Goal: Check status: Check status

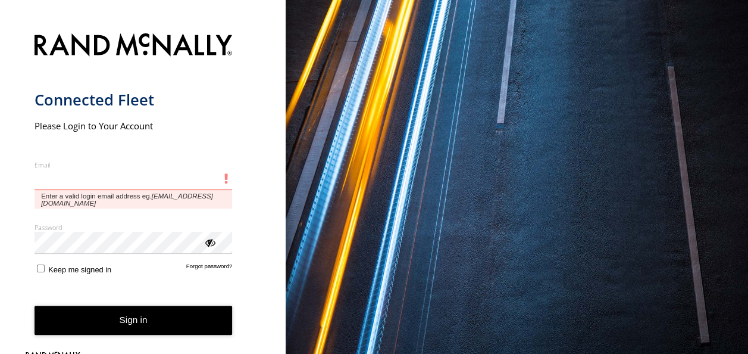
type input "**********"
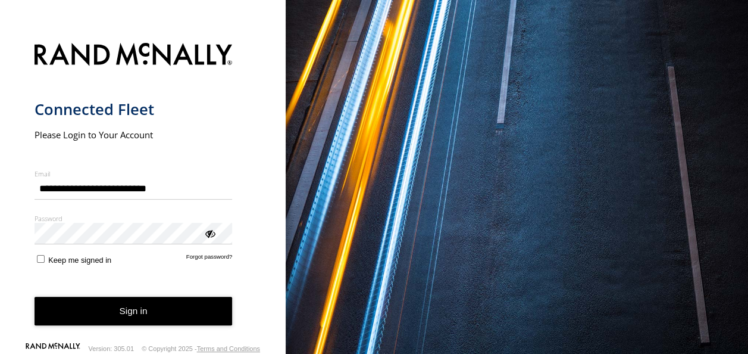
click at [139, 313] on button "Sign in" at bounding box center [134, 310] width 198 height 29
click at [119, 313] on button "Sign in" at bounding box center [134, 310] width 198 height 29
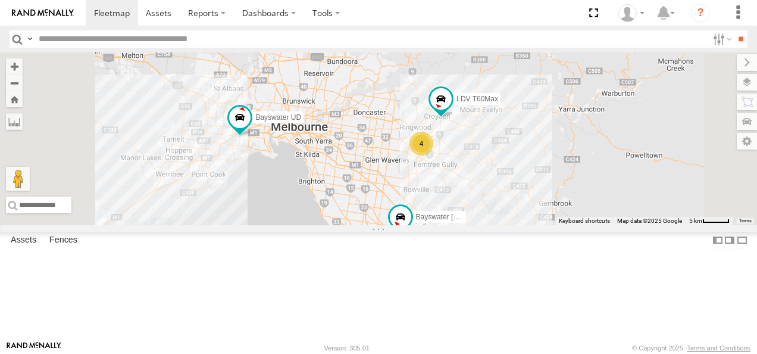
drag, startPoint x: 438, startPoint y: 233, endPoint x: 485, endPoint y: 337, distance: 113.5
click at [486, 225] on div "Bayswater [PERSON_NAME] Bayswater UD 4 LDV T60Max" at bounding box center [378, 138] width 757 height 173
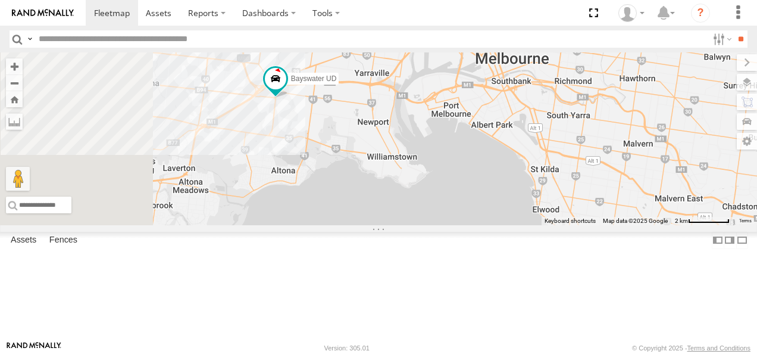
drag, startPoint x: 407, startPoint y: 210, endPoint x: 499, endPoint y: 384, distance: 197.1
click at [499, 353] on html at bounding box center [378, 177] width 757 height 354
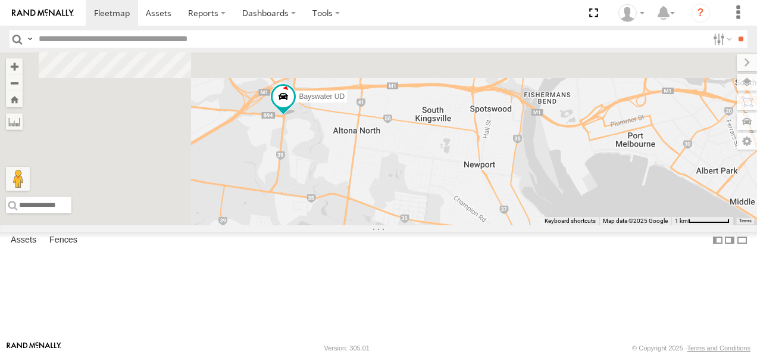
drag, startPoint x: 440, startPoint y: 193, endPoint x: 505, endPoint y: 360, distance: 178.9
click at [505, 353] on html at bounding box center [378, 177] width 757 height 354
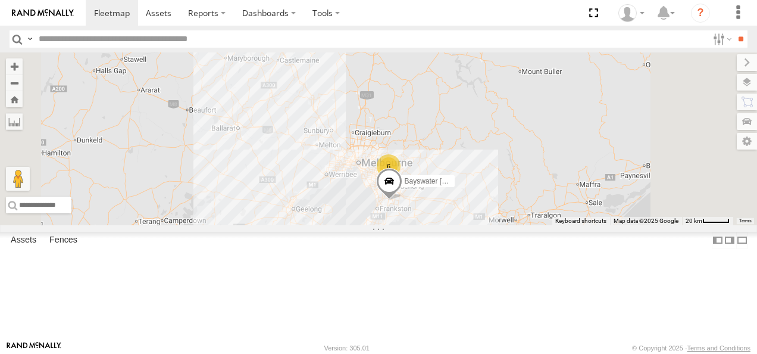
drag, startPoint x: 500, startPoint y: 239, endPoint x: 418, endPoint y: 195, distance: 93.5
click at [418, 195] on div "Bayswater [PERSON_NAME] 6 2" at bounding box center [378, 138] width 757 height 173
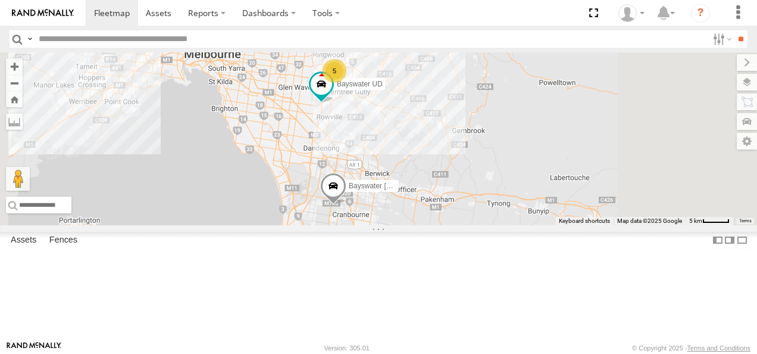
drag, startPoint x: 488, startPoint y: 185, endPoint x: 480, endPoint y: 264, distance: 80.2
click at [480, 225] on div "Bayswater [PERSON_NAME] 5 Bayswater UD" at bounding box center [378, 138] width 757 height 173
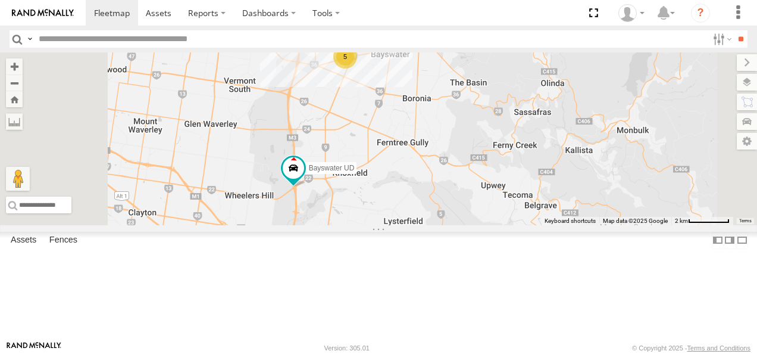
drag, startPoint x: 487, startPoint y: 226, endPoint x: 486, endPoint y: 258, distance: 31.6
click at [486, 225] on div "Bayswater [PERSON_NAME] Bayswater UD 5" at bounding box center [378, 138] width 757 height 173
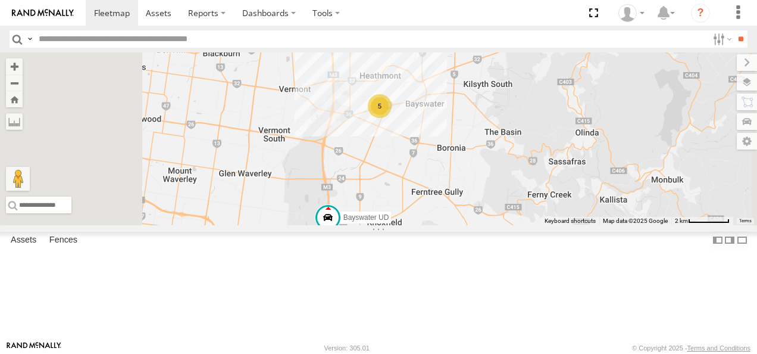
drag, startPoint x: 369, startPoint y: 157, endPoint x: 398, endPoint y: 184, distance: 39.2
click at [398, 184] on div "Bayswater [PERSON_NAME] Bayswater UD 5" at bounding box center [378, 138] width 757 height 173
